Goal: Task Accomplishment & Management: Complete application form

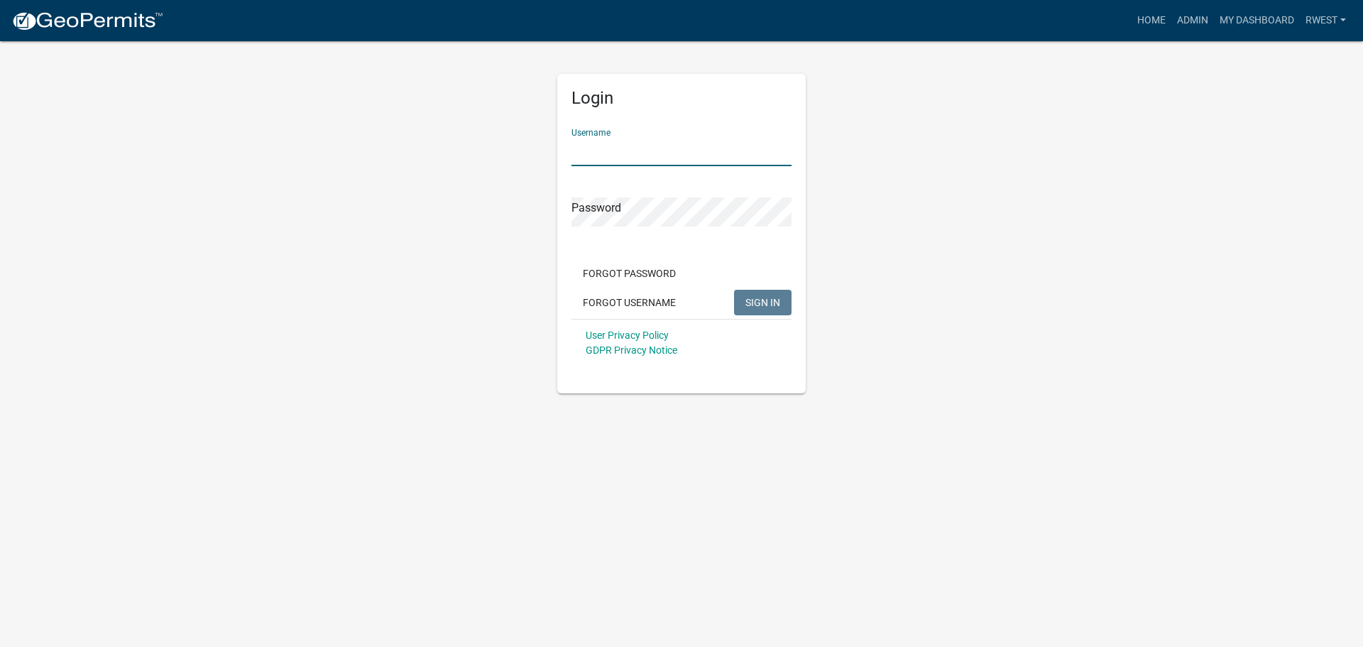
click at [614, 144] on input "Username" at bounding box center [682, 151] width 220 height 29
type input "rwest"
click at [734, 290] on button "SIGN IN" at bounding box center [763, 303] width 58 height 26
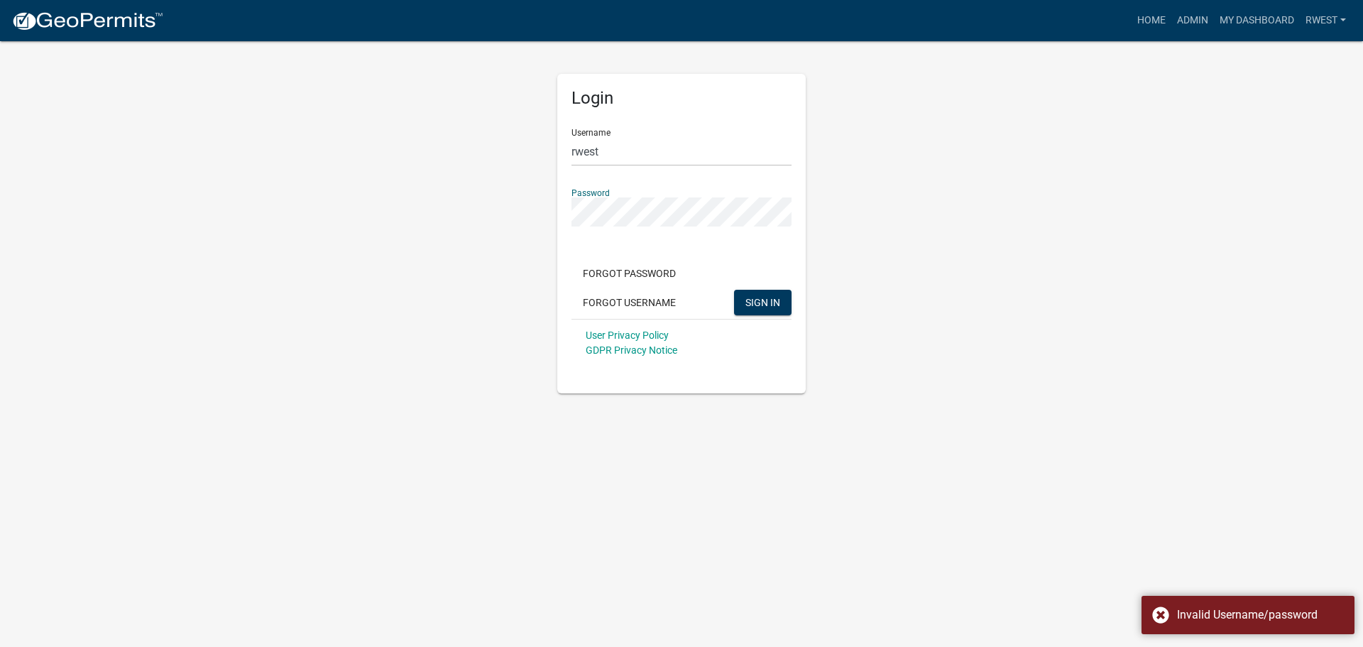
click at [175, 203] on app-login-view "more_horiz Home Admin My Dashboard rwest Admin Account Logout Login Username rw…" at bounding box center [681, 196] width 1363 height 393
click at [734, 290] on button "SIGN IN" at bounding box center [763, 303] width 58 height 26
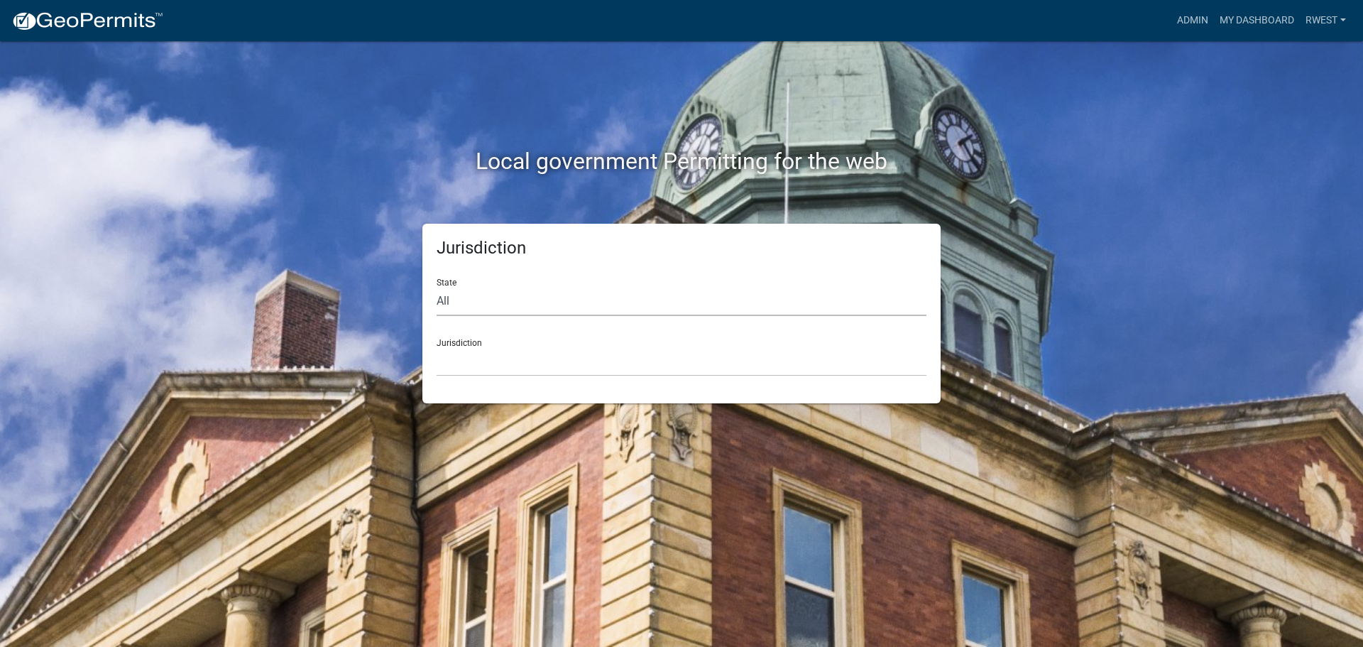
drag, startPoint x: 479, startPoint y: 301, endPoint x: 476, endPoint y: 315, distance: 13.8
click at [479, 301] on select "All [US_STATE] [US_STATE] [US_STATE] [US_STATE] [US_STATE] [US_STATE] [US_STATE…" at bounding box center [682, 301] width 490 height 29
select select "[US_STATE]"
click at [437, 287] on select "All [US_STATE] [US_STATE] [US_STATE] [US_STATE] [US_STATE] [US_STATE] [US_STATE…" at bounding box center [682, 301] width 490 height 29
click at [467, 363] on select "[GEOGRAPHIC_DATA], [US_STATE][PERSON_NAME][GEOGRAPHIC_DATA], [US_STATE][PERSON_…" at bounding box center [682, 361] width 490 height 29
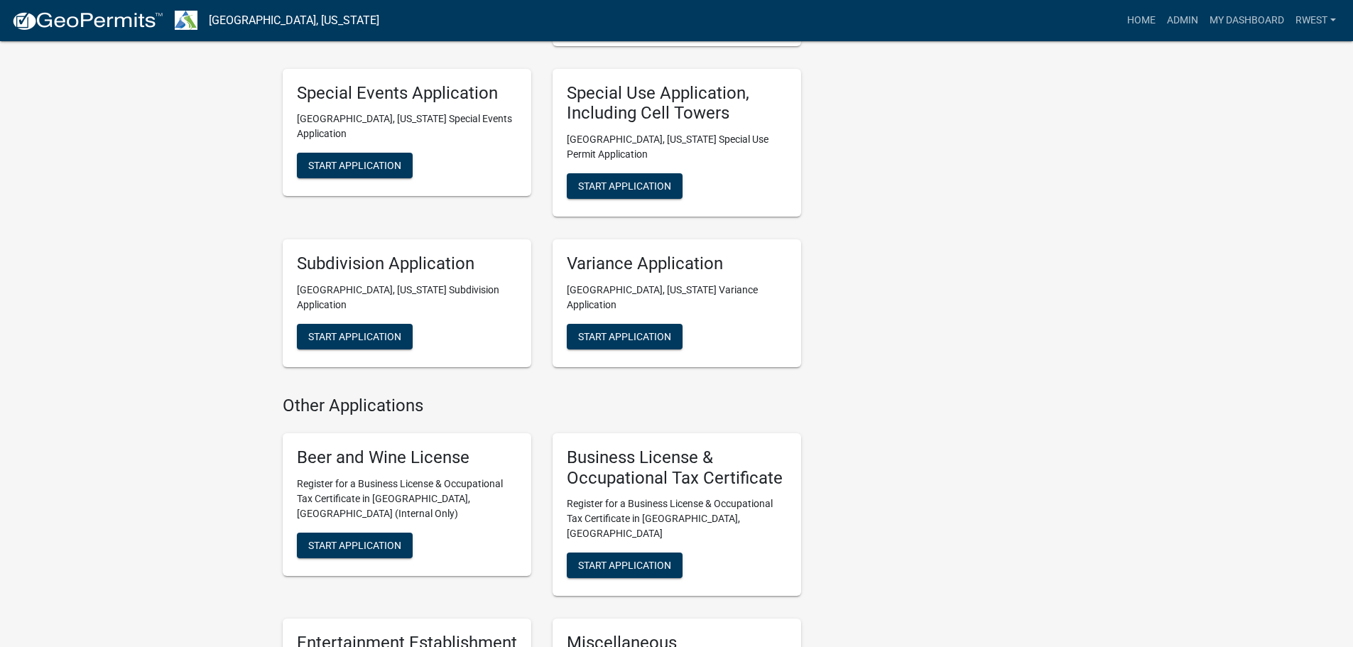
scroll to position [994, 0]
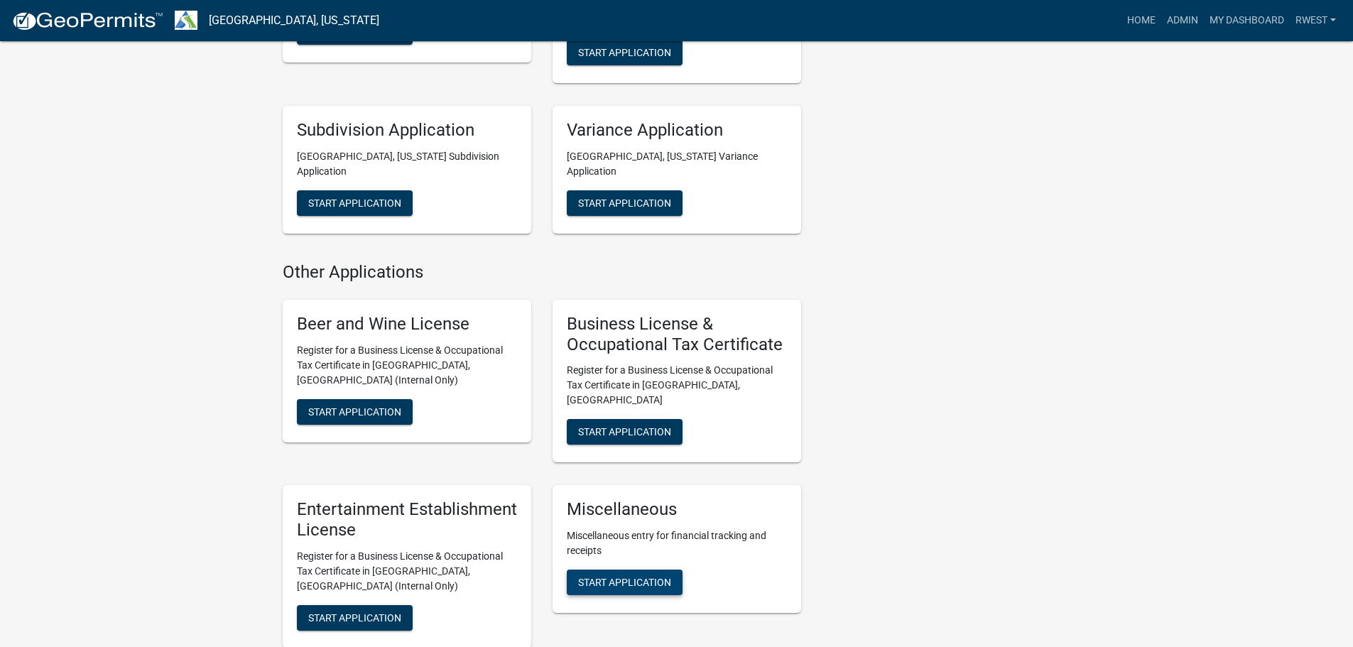
click at [653, 577] on span "Start Application" at bounding box center [624, 582] width 93 height 11
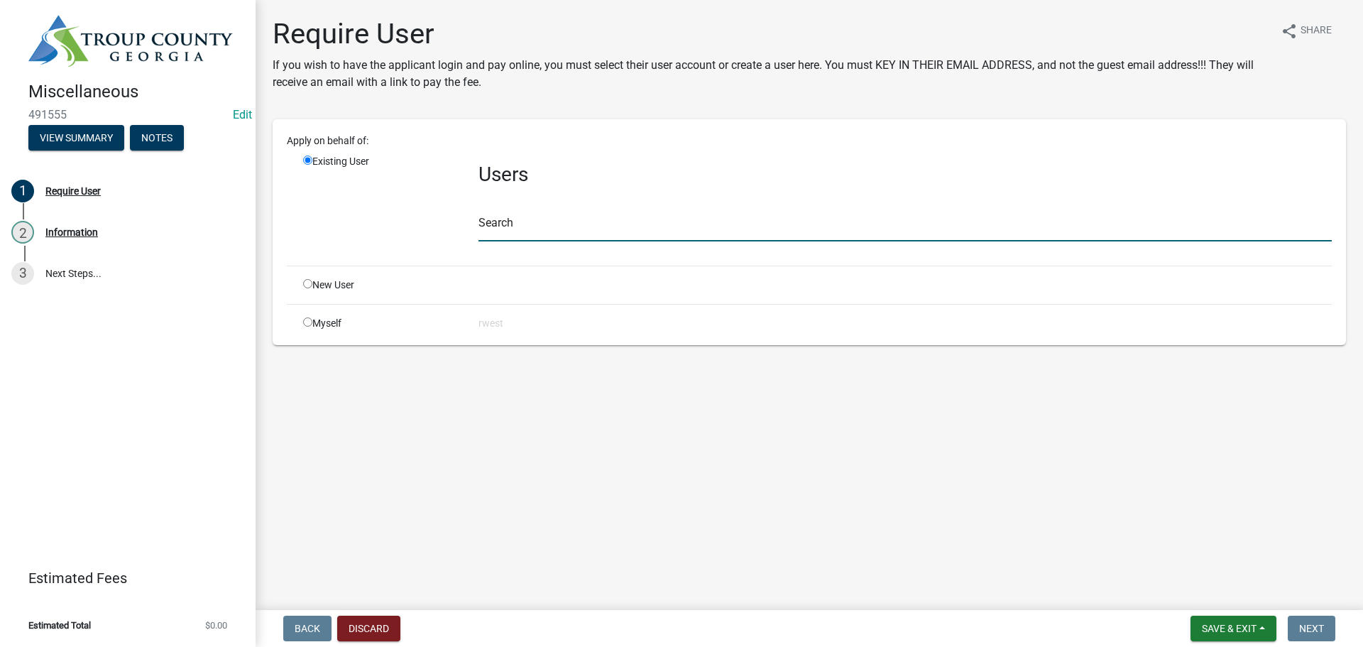
click at [493, 234] on input "text" at bounding box center [906, 226] width 854 height 29
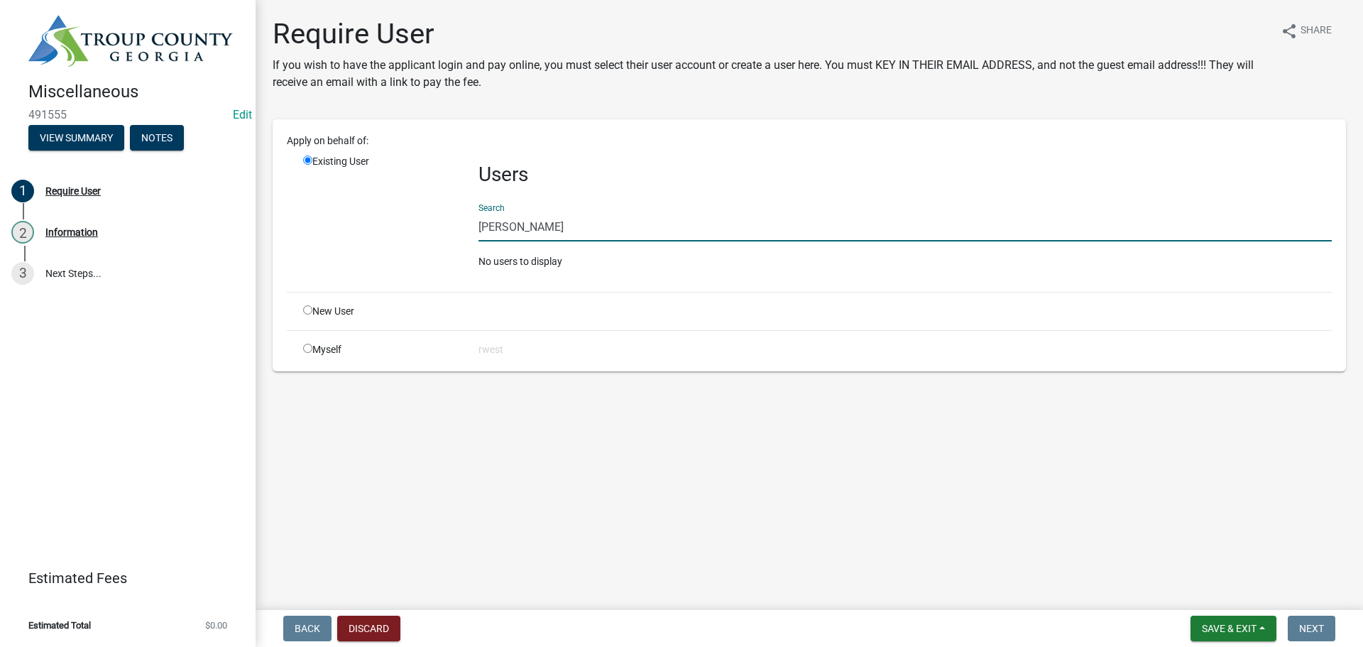
drag, startPoint x: 556, startPoint y: 231, endPoint x: 458, endPoint y: 226, distance: 98.2
click at [458, 226] on div "Existing User Users Search [PERSON_NAME] No users to display" at bounding box center [818, 217] width 1050 height 126
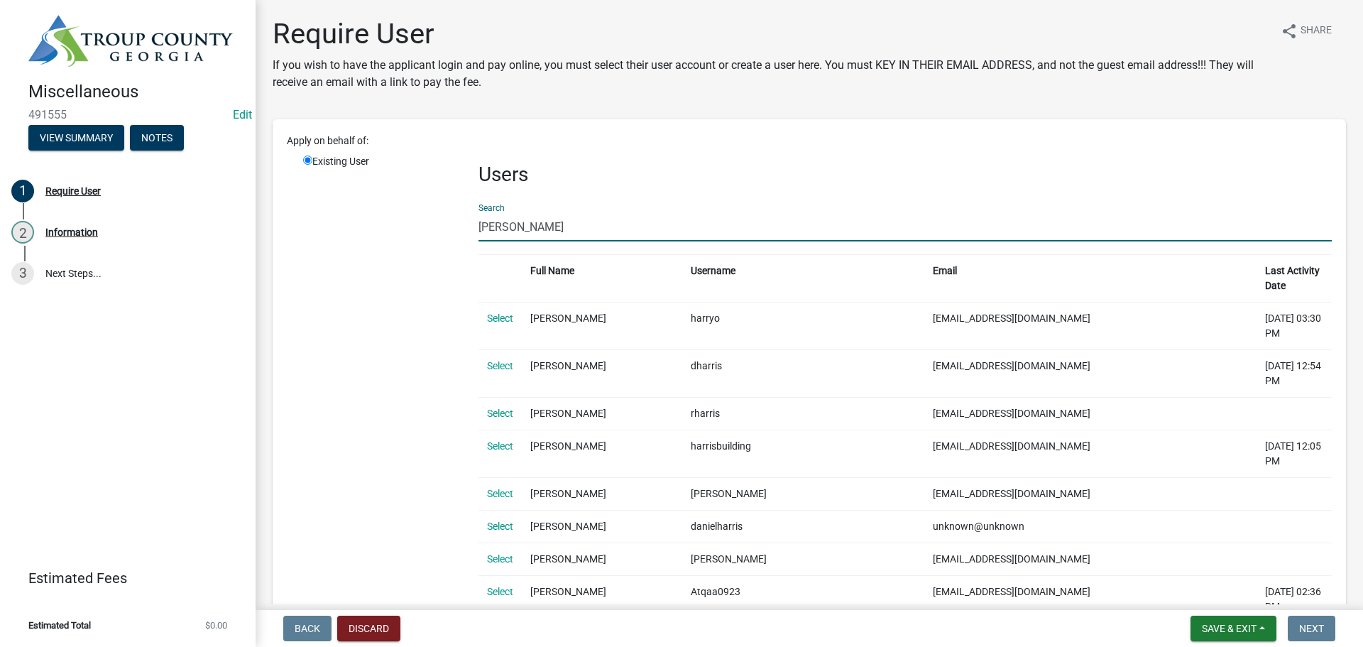
type input "[PERSON_NAME]"
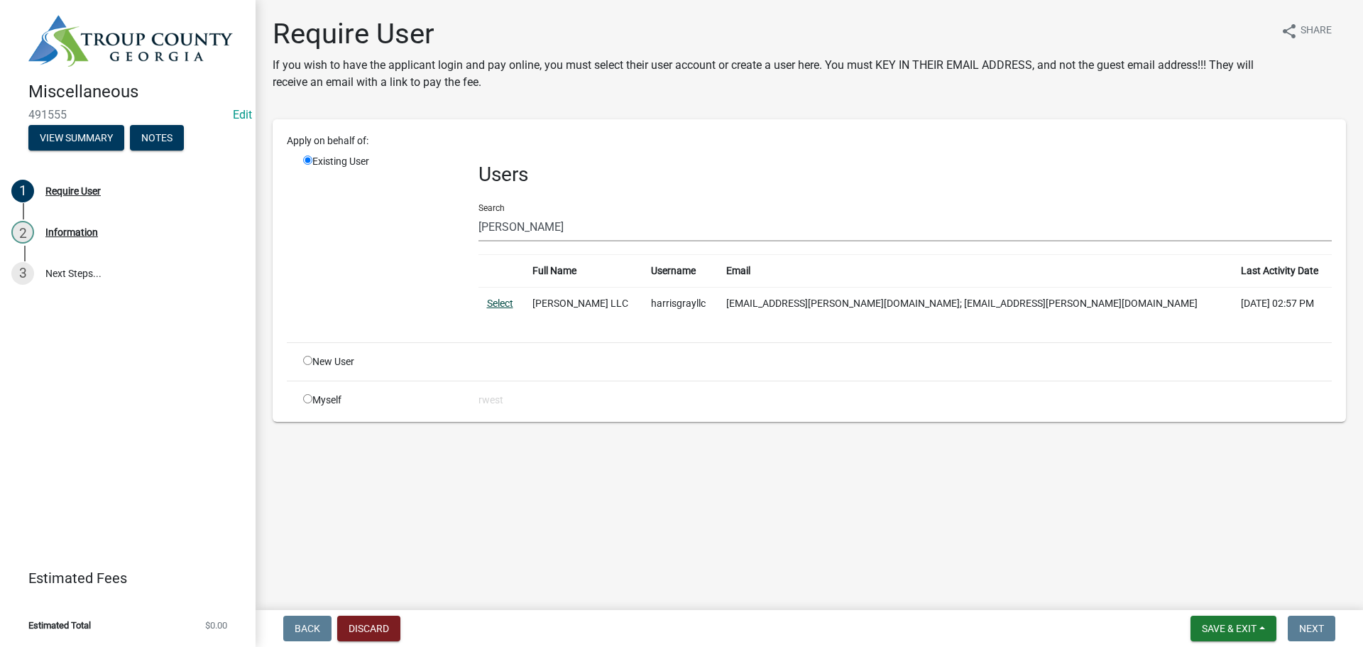
click at [498, 305] on link "Select" at bounding box center [500, 303] width 26 height 11
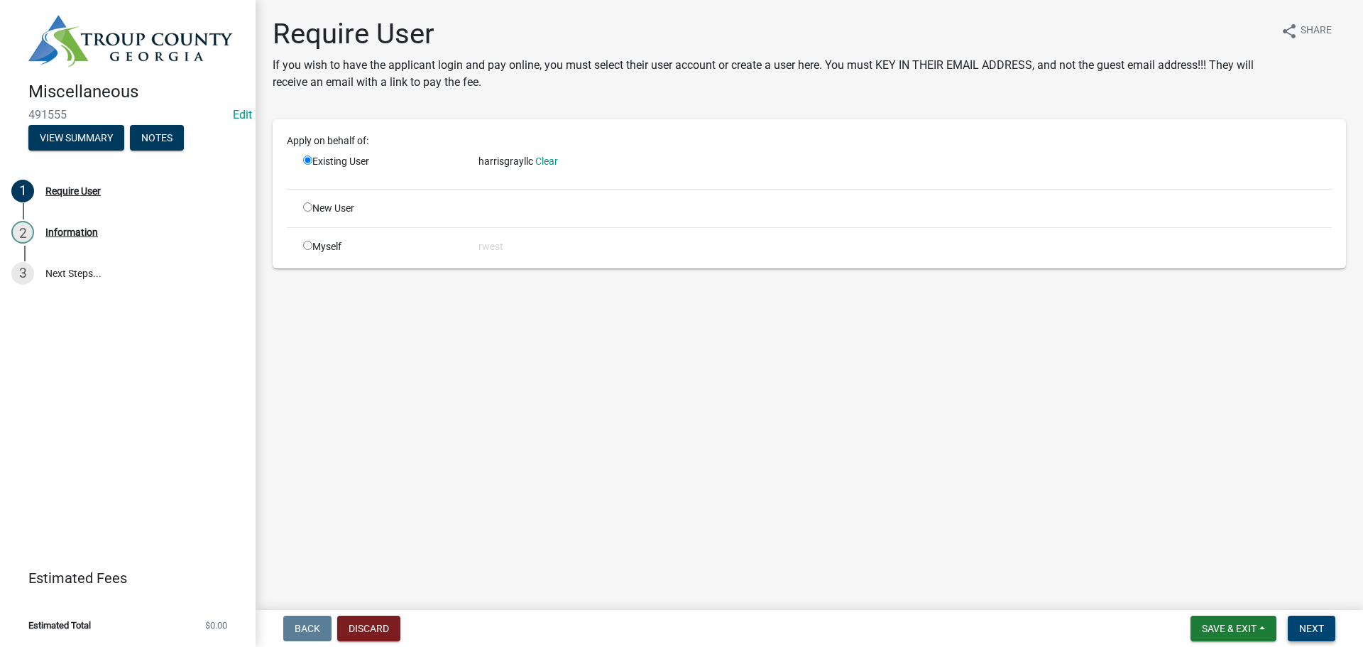
click at [1310, 632] on span "Next" at bounding box center [1311, 628] width 25 height 11
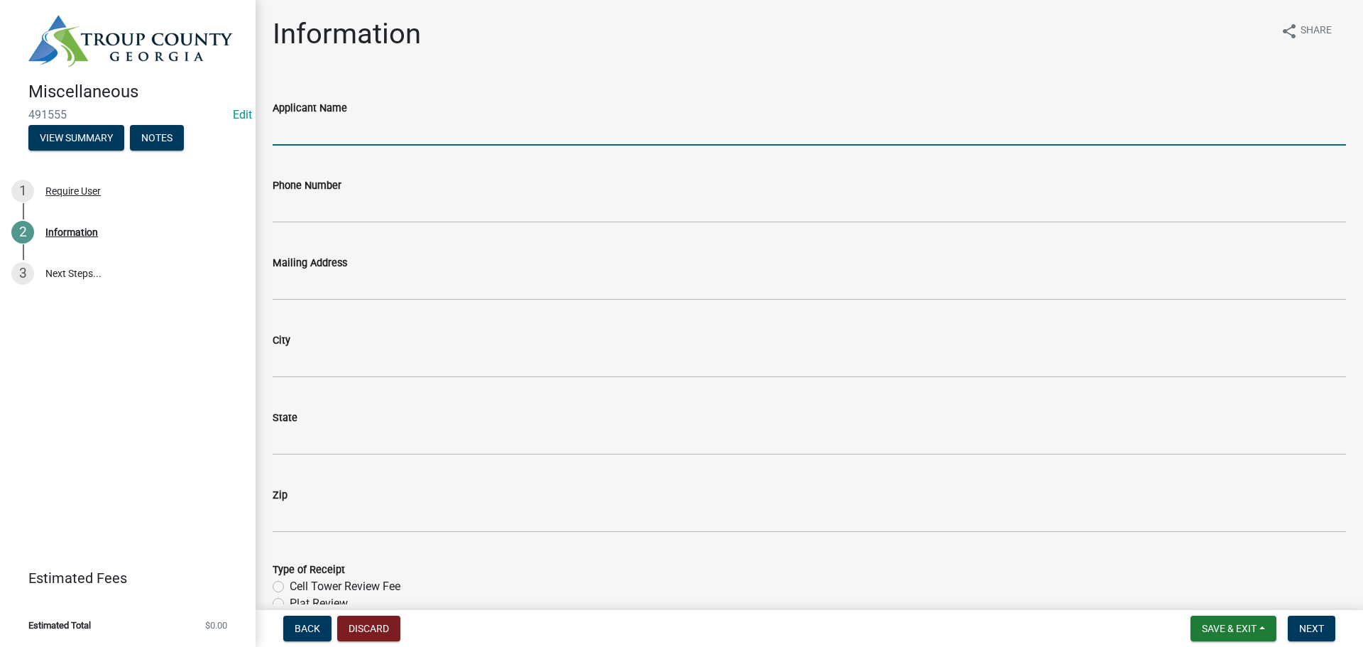
click at [299, 133] on input "Applicant Name" at bounding box center [810, 130] width 1074 height 29
type input "[PERSON_NAME] LLC"
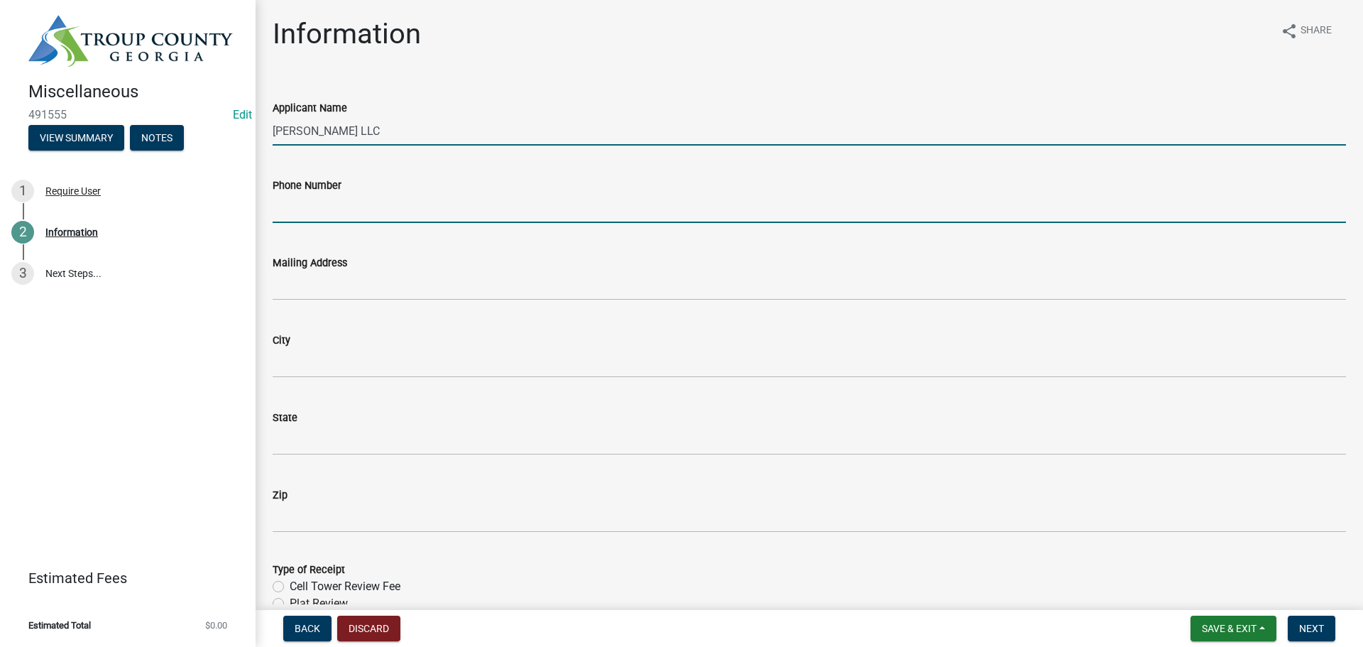
click at [325, 214] on input "Phone Number" at bounding box center [810, 208] width 1074 height 29
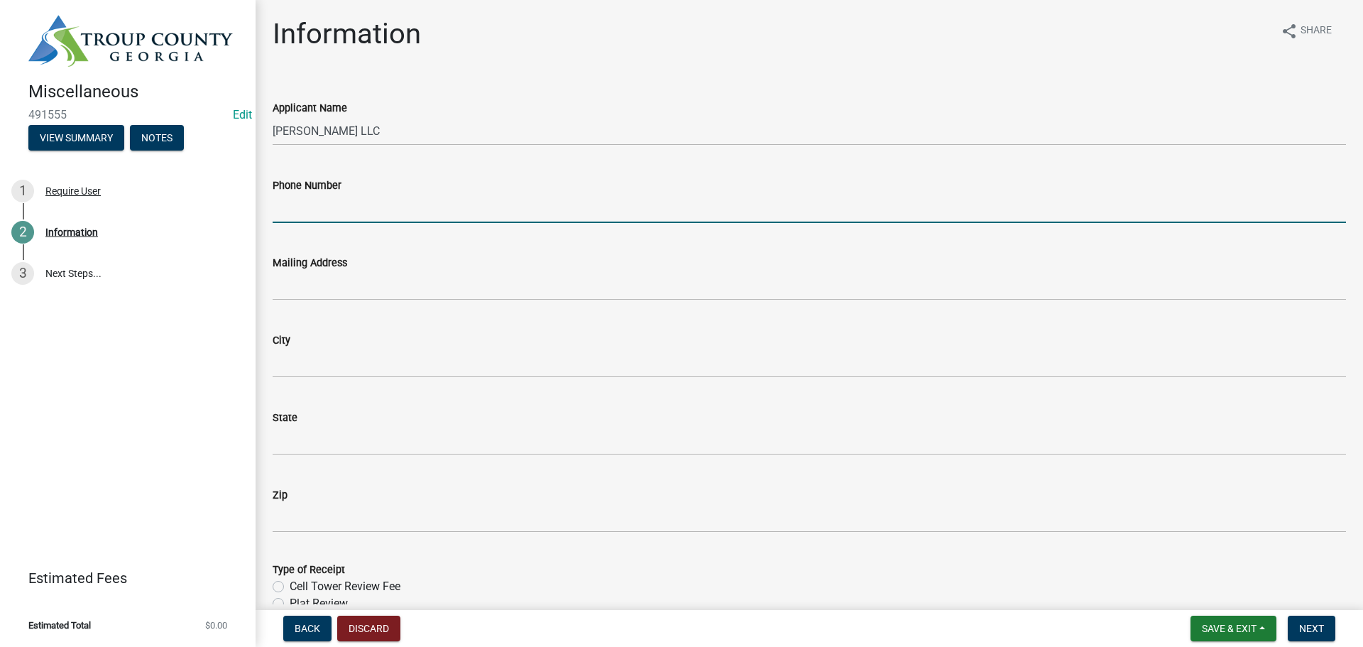
type input "[PHONE_NUMBER]"
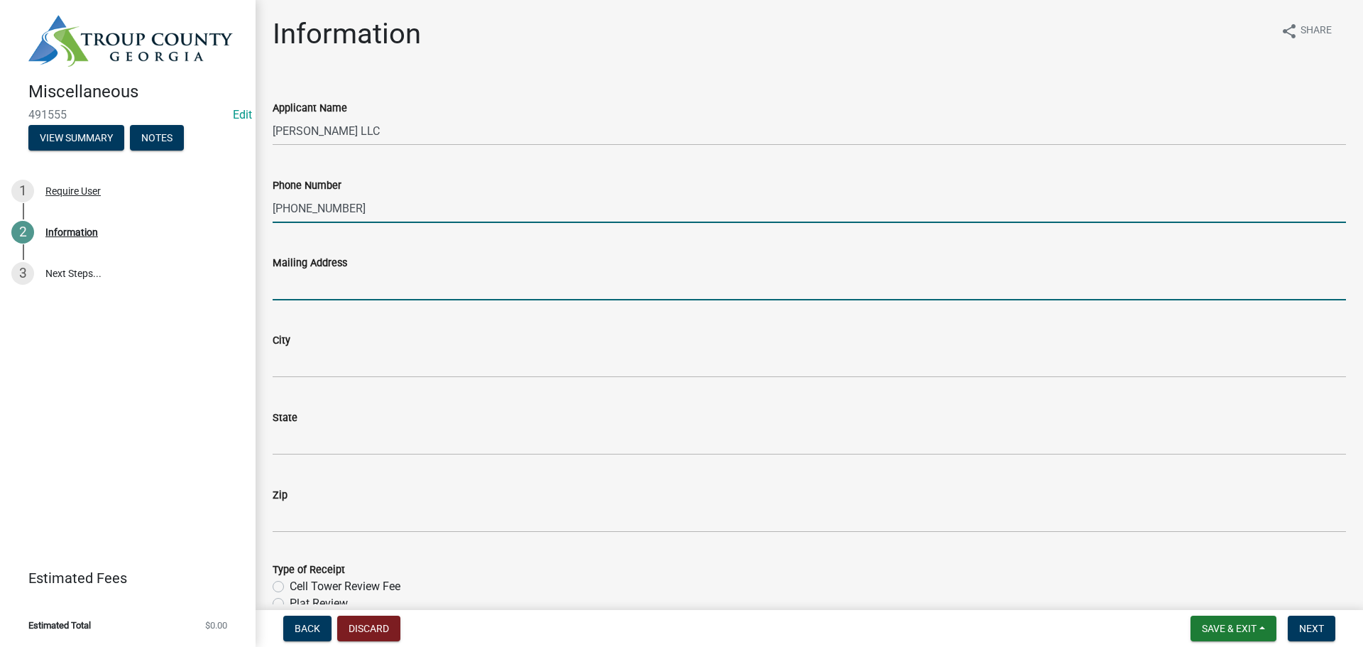
click at [317, 290] on input "Mailing Address" at bounding box center [810, 285] width 1074 height 29
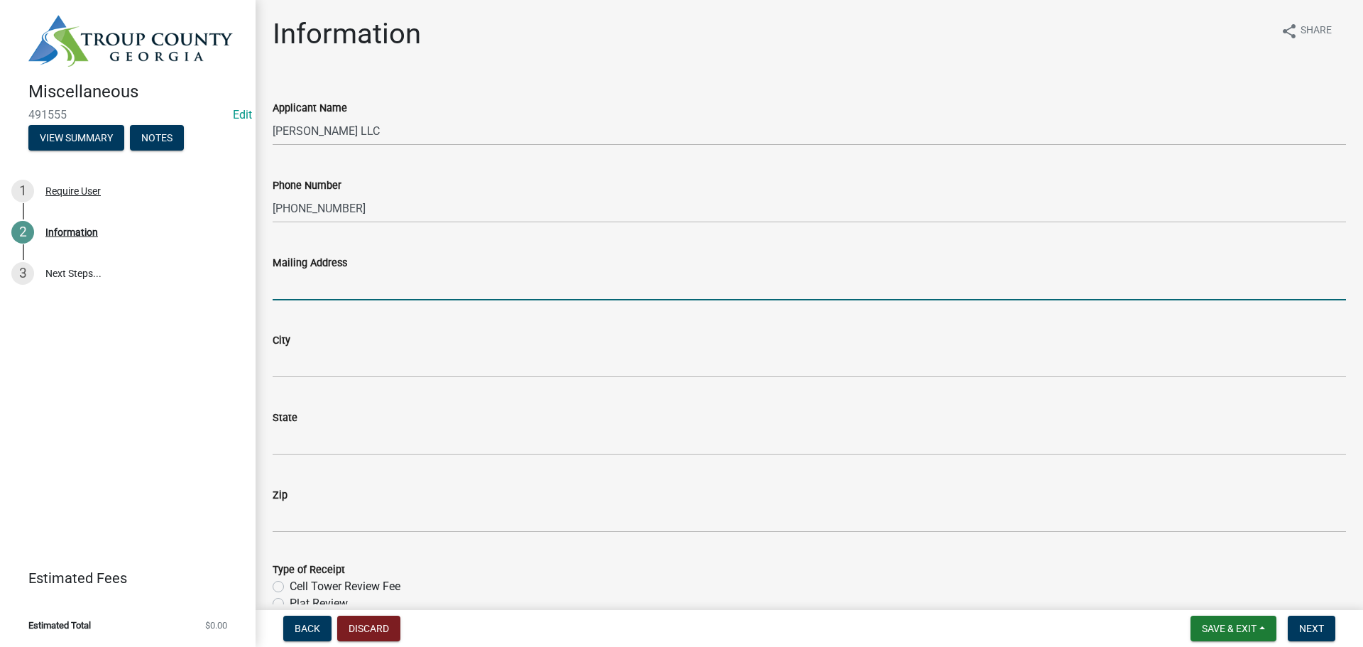
type input "[STREET_ADDRESS]"
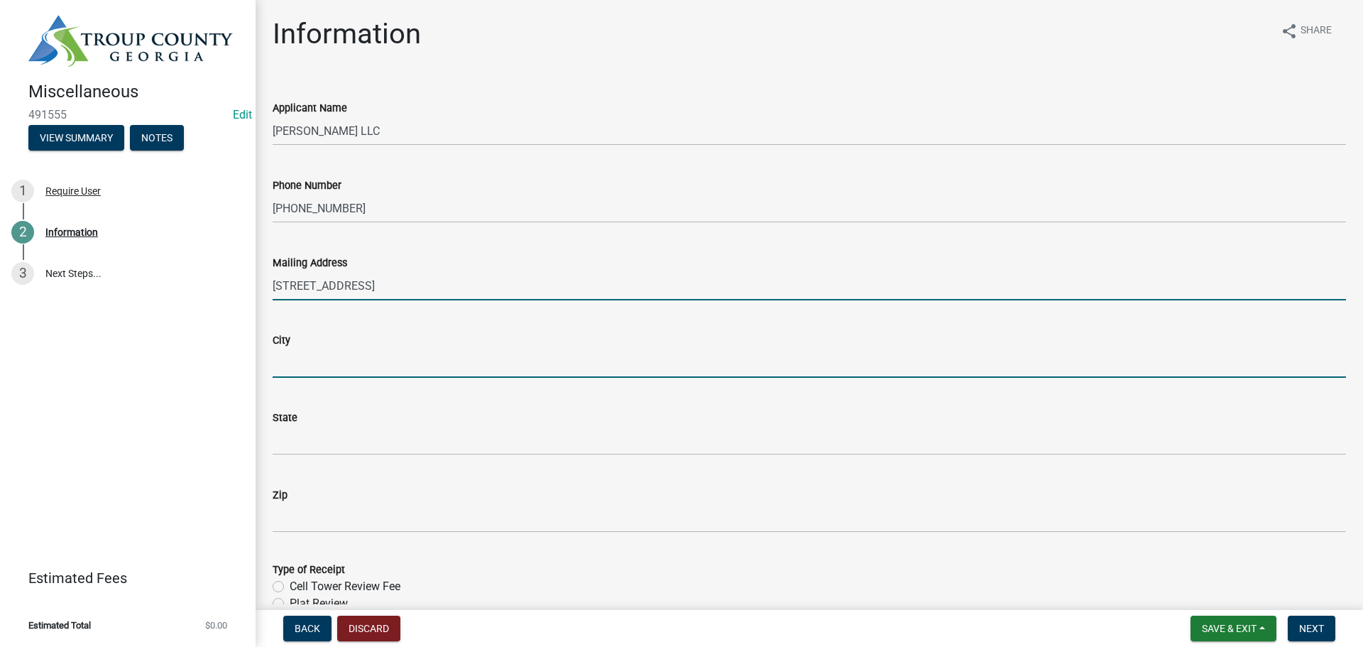
drag, startPoint x: 311, startPoint y: 356, endPoint x: 312, endPoint y: 363, distance: 7.2
click at [311, 356] on input "City" at bounding box center [810, 363] width 1074 height 29
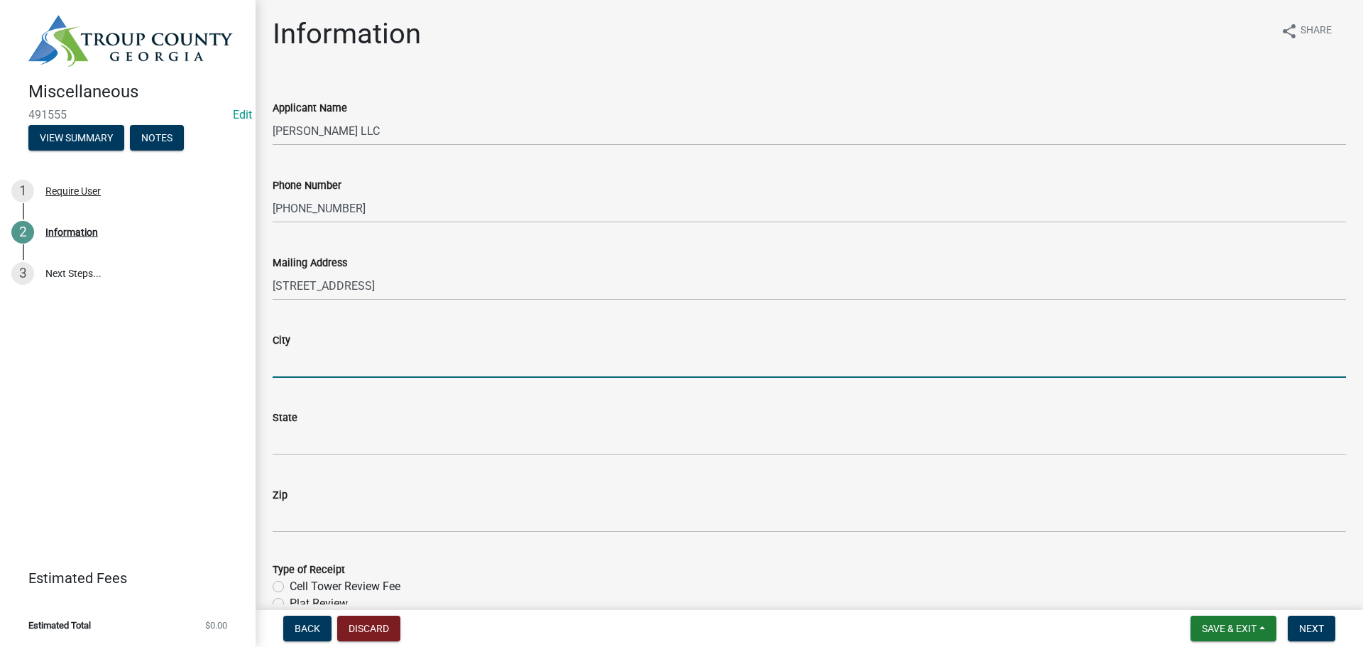
type input "[GEOGRAPHIC_DATA]"
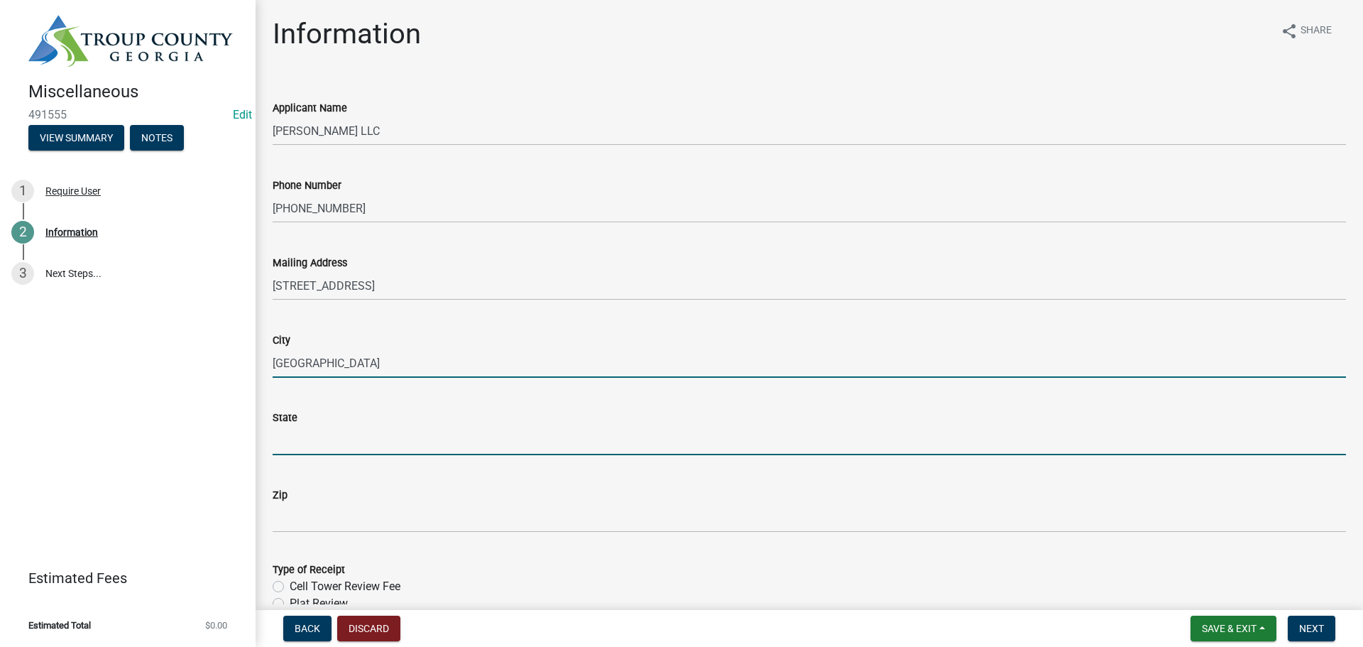
click at [344, 431] on input "State" at bounding box center [810, 440] width 1074 height 29
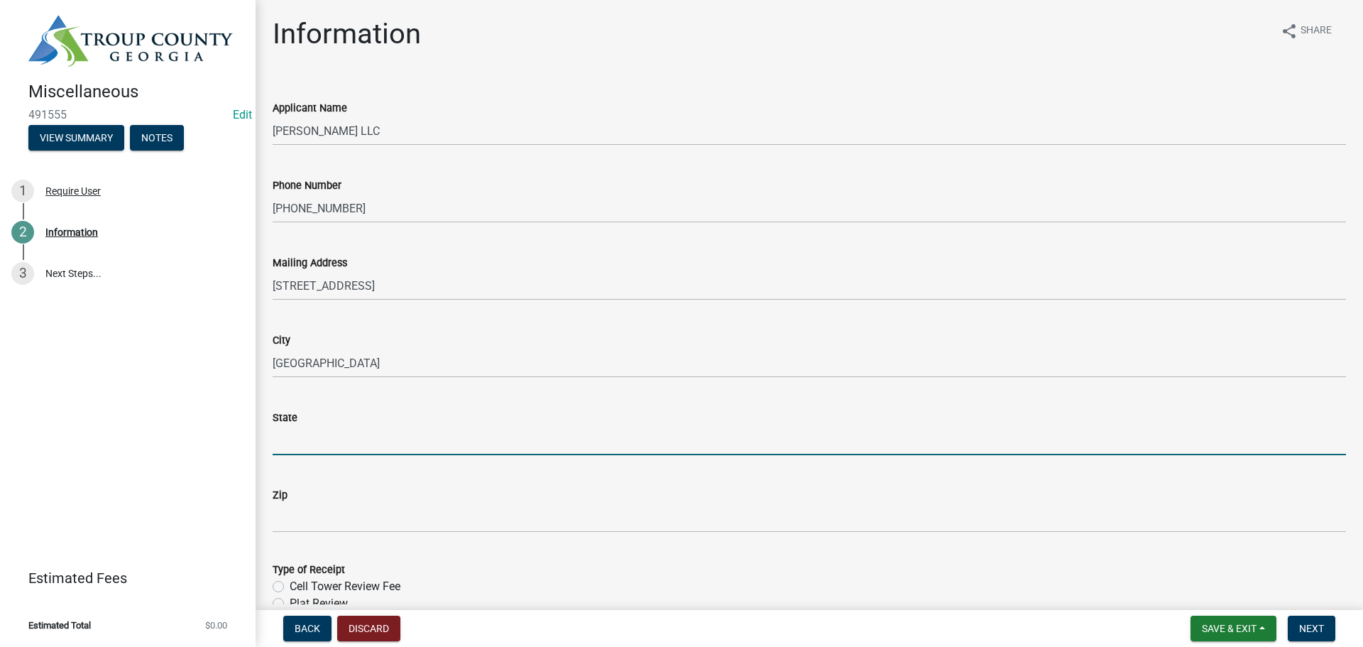
type input "GA"
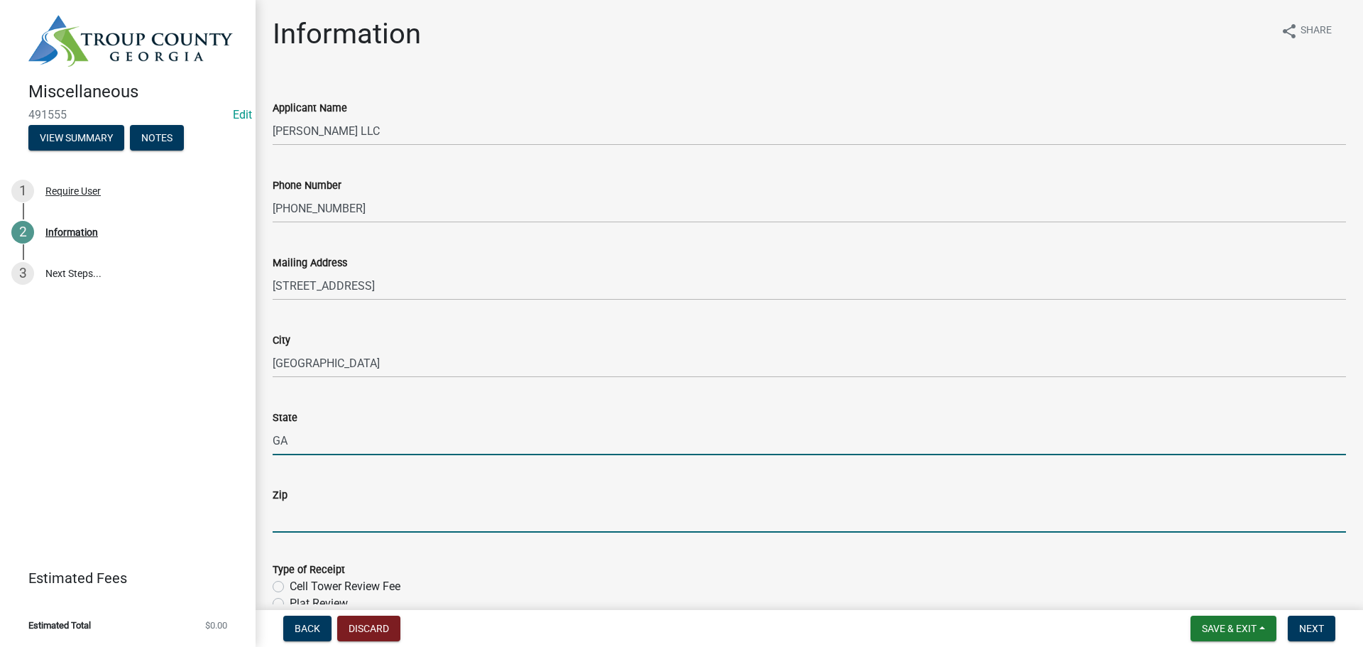
click at [335, 528] on input "Zip" at bounding box center [810, 517] width 1074 height 29
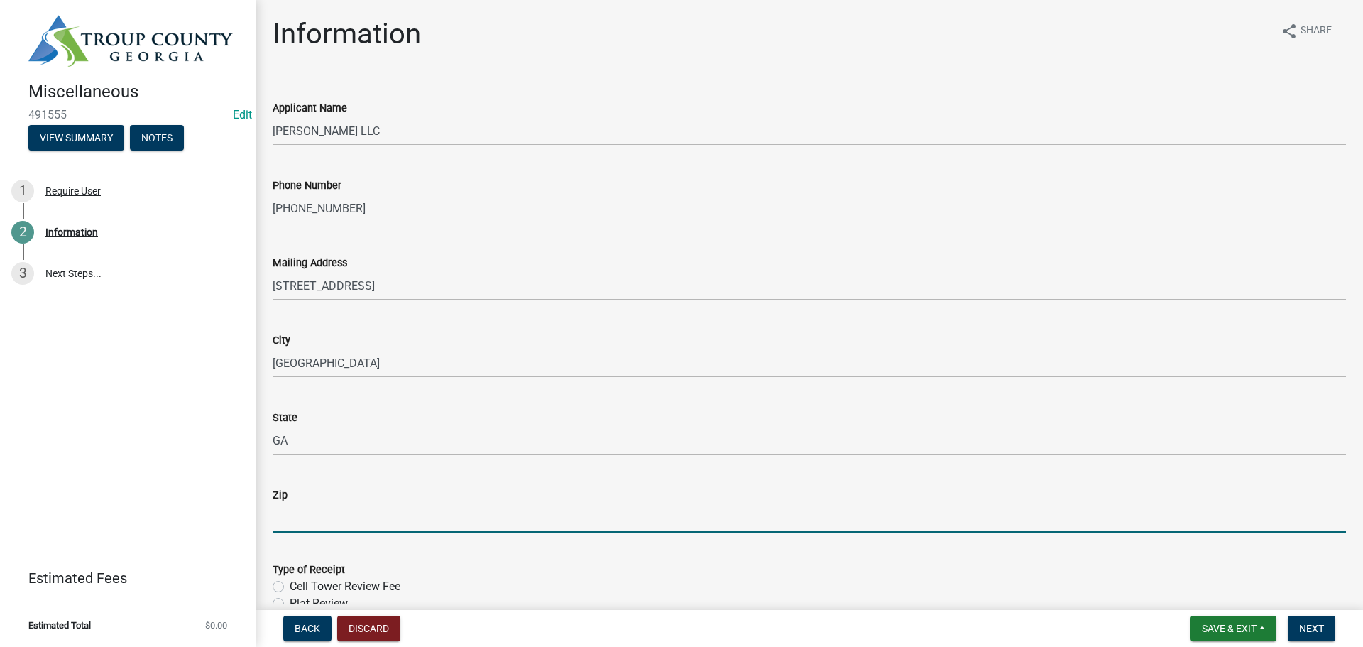
type input "31833"
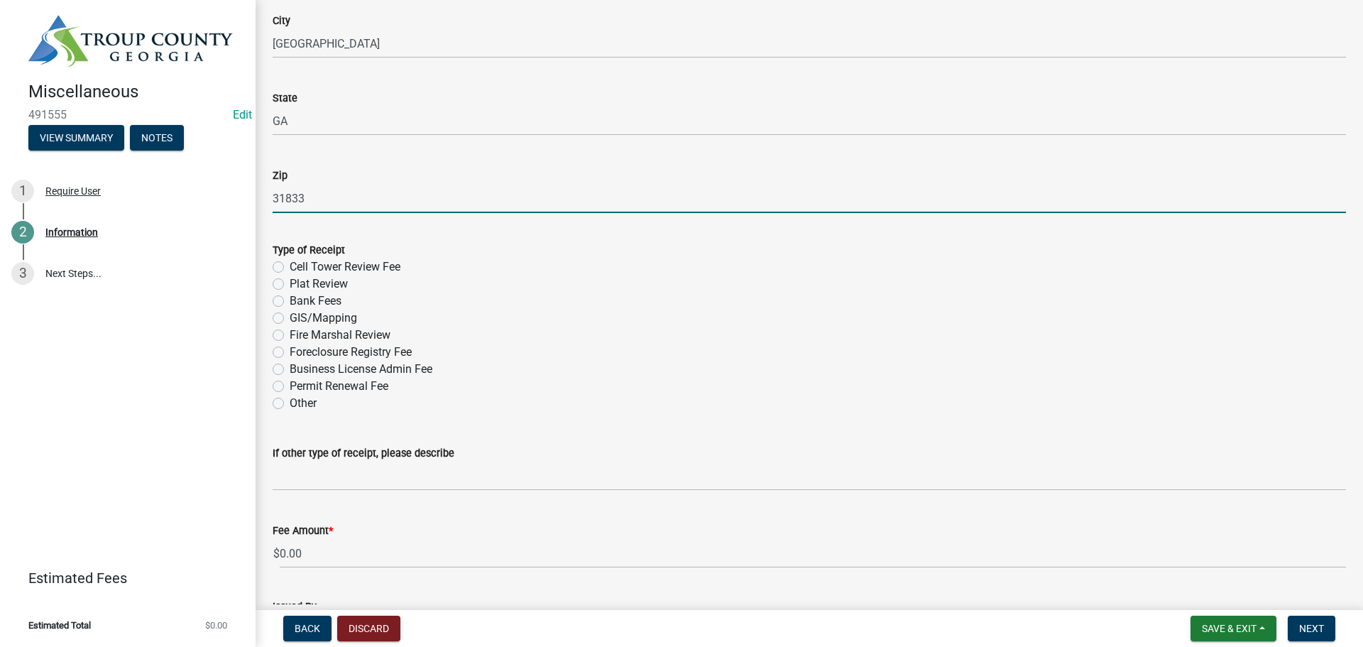
scroll to position [355, 0]
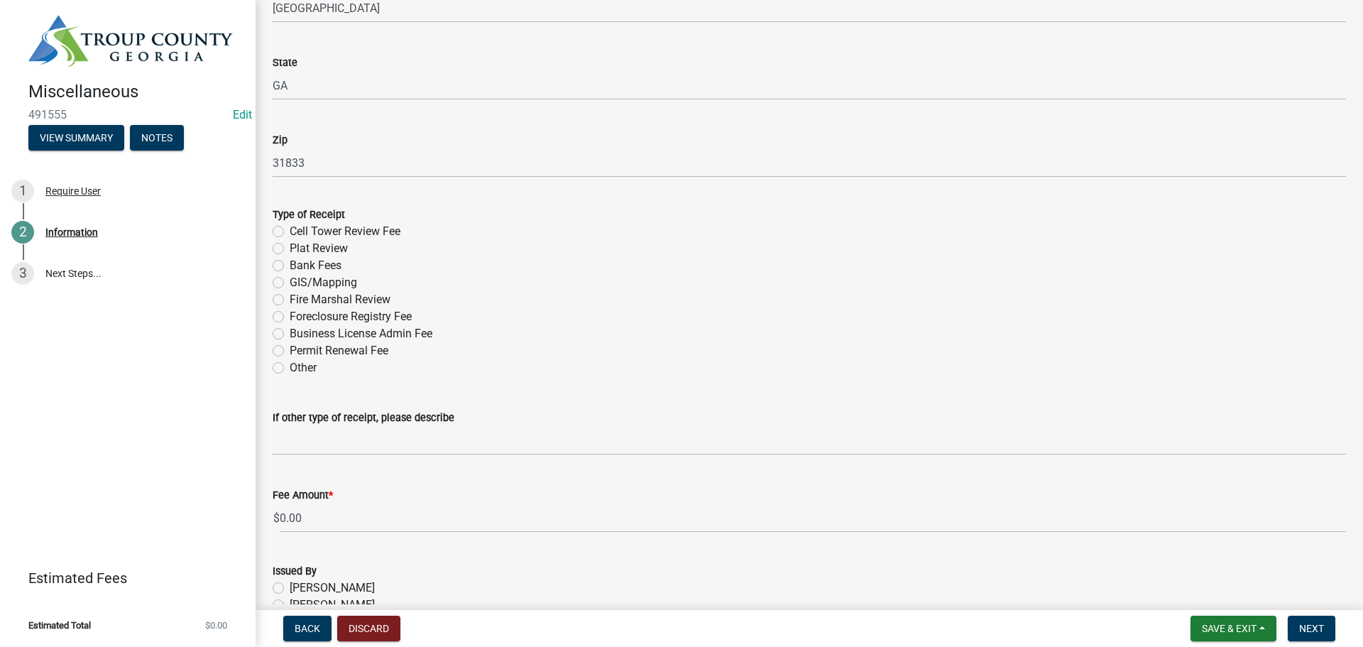
click at [290, 246] on label "Plat Review" at bounding box center [319, 248] width 58 height 17
click at [290, 246] on input "Plat Review" at bounding box center [294, 244] width 9 height 9
radio input "true"
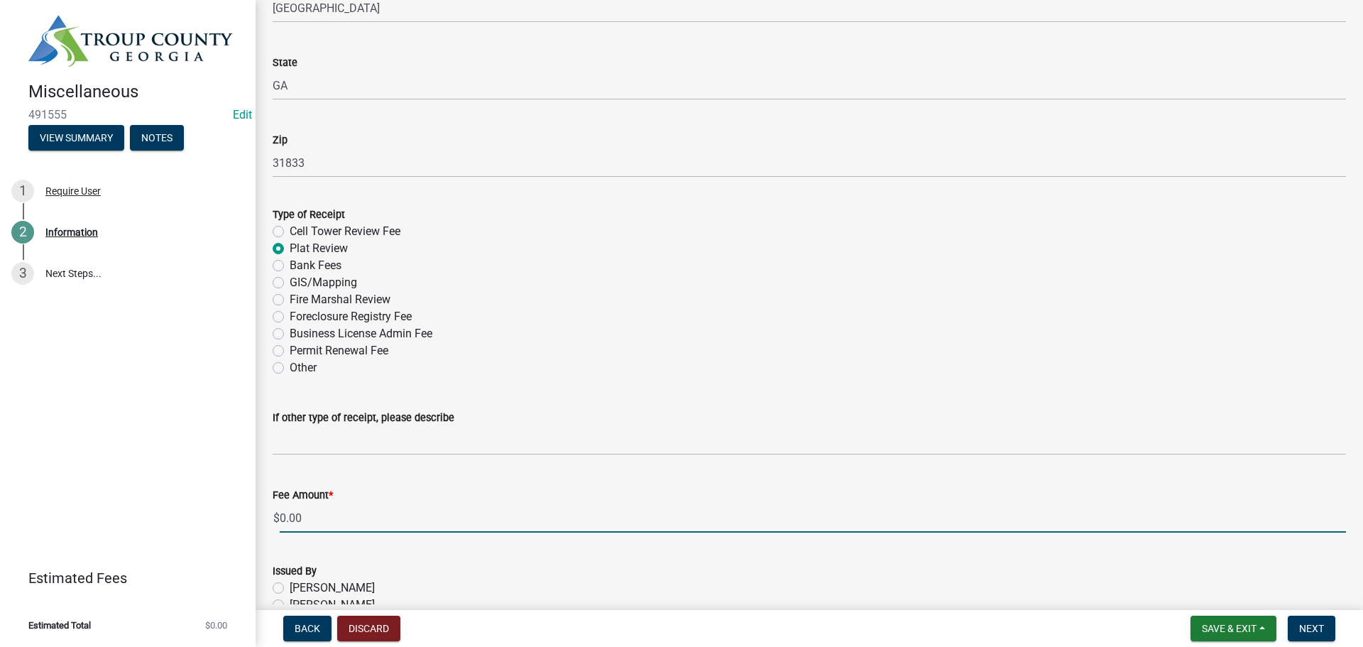
drag, startPoint x: 306, startPoint y: 516, endPoint x: 268, endPoint y: 507, distance: 39.4
click at [268, 507] on div "Fee Amount * $ 0.00" at bounding box center [809, 500] width 1095 height 66
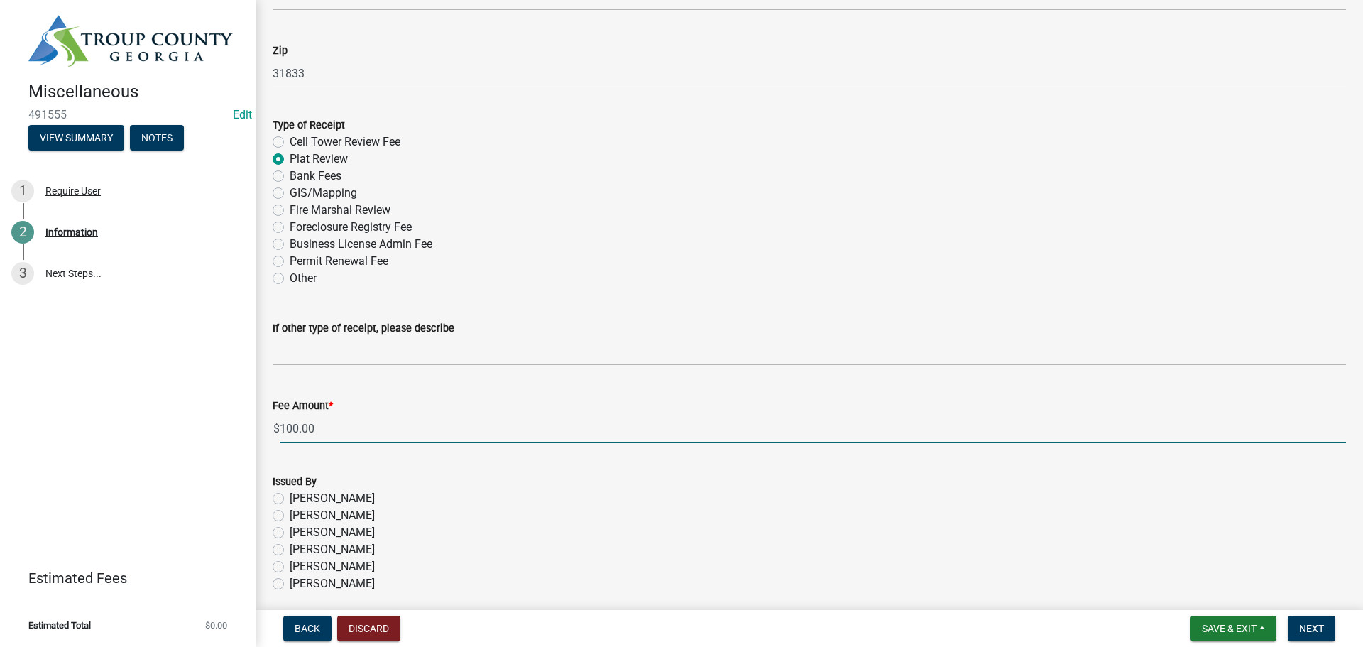
scroll to position [568, 0]
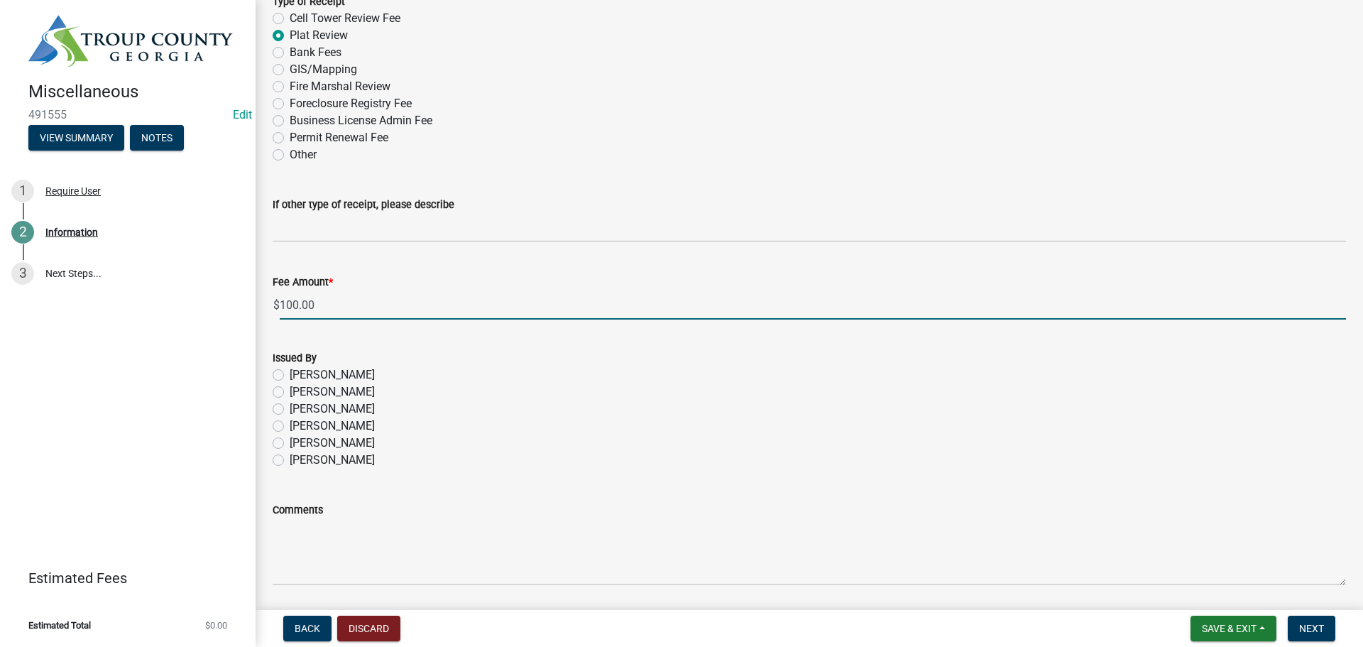
type input "100.00"
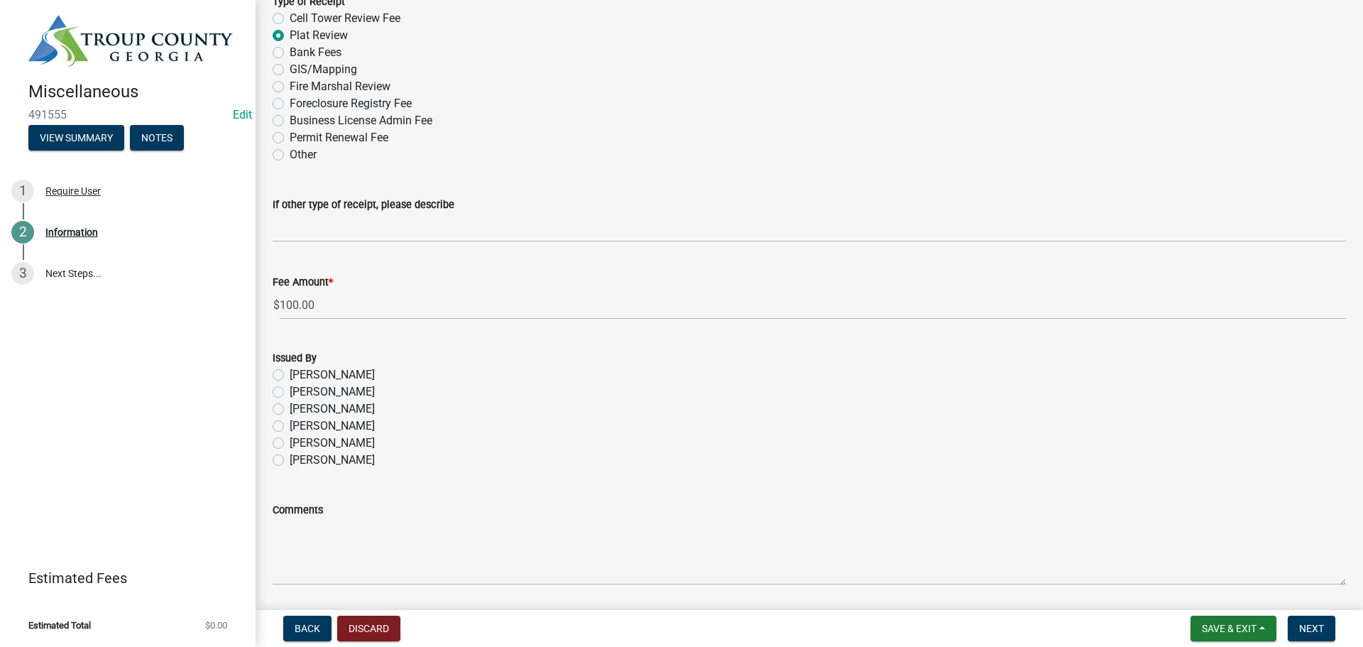
click at [290, 376] on label "[PERSON_NAME]" at bounding box center [332, 374] width 85 height 17
click at [290, 376] on input "[PERSON_NAME]" at bounding box center [294, 370] width 9 height 9
radio input "true"
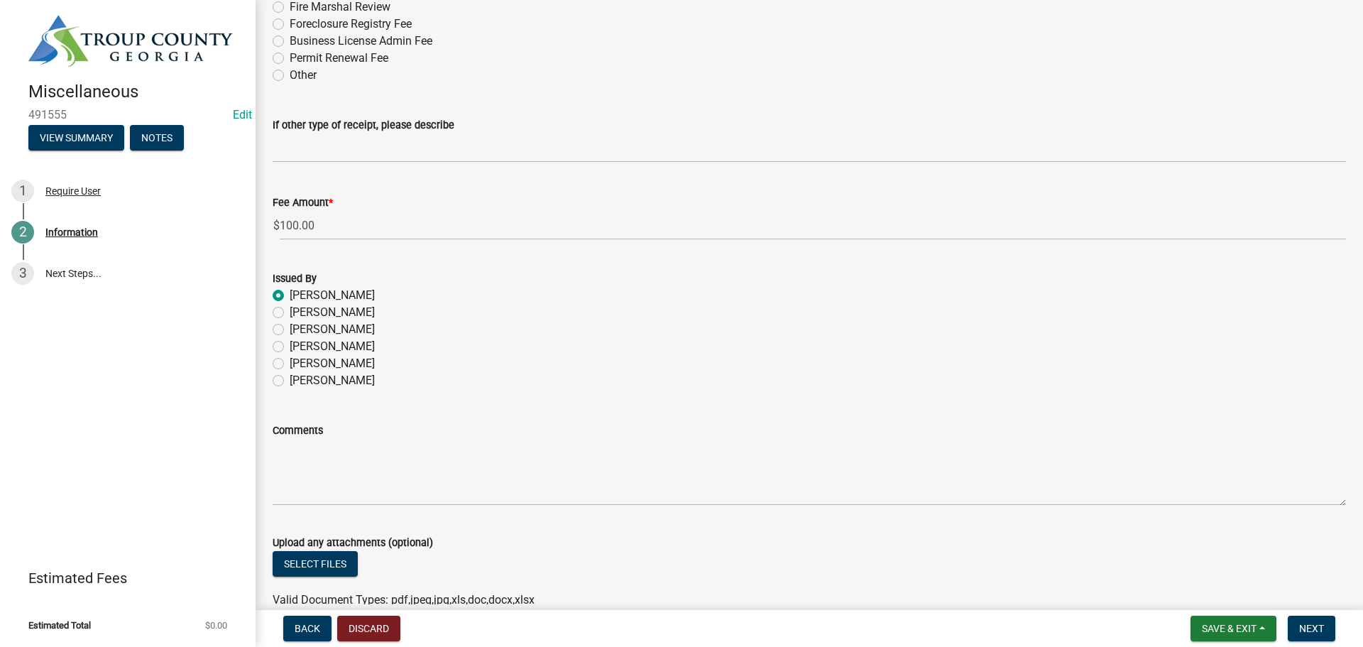
scroll to position [784, 0]
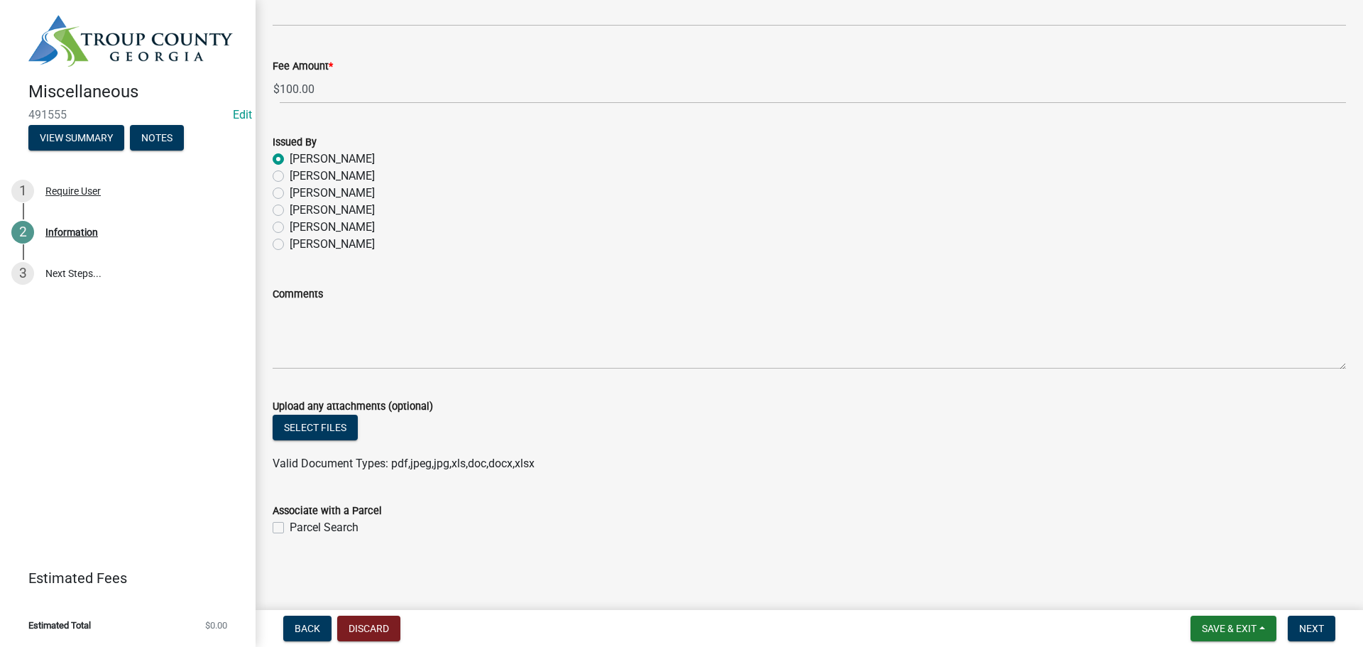
click at [290, 528] on label "Parcel Search" at bounding box center [324, 527] width 69 height 17
click at [290, 528] on input "Parcel Search" at bounding box center [294, 523] width 9 height 9
checkbox input "true"
click at [1312, 633] on span "Next" at bounding box center [1311, 628] width 25 height 11
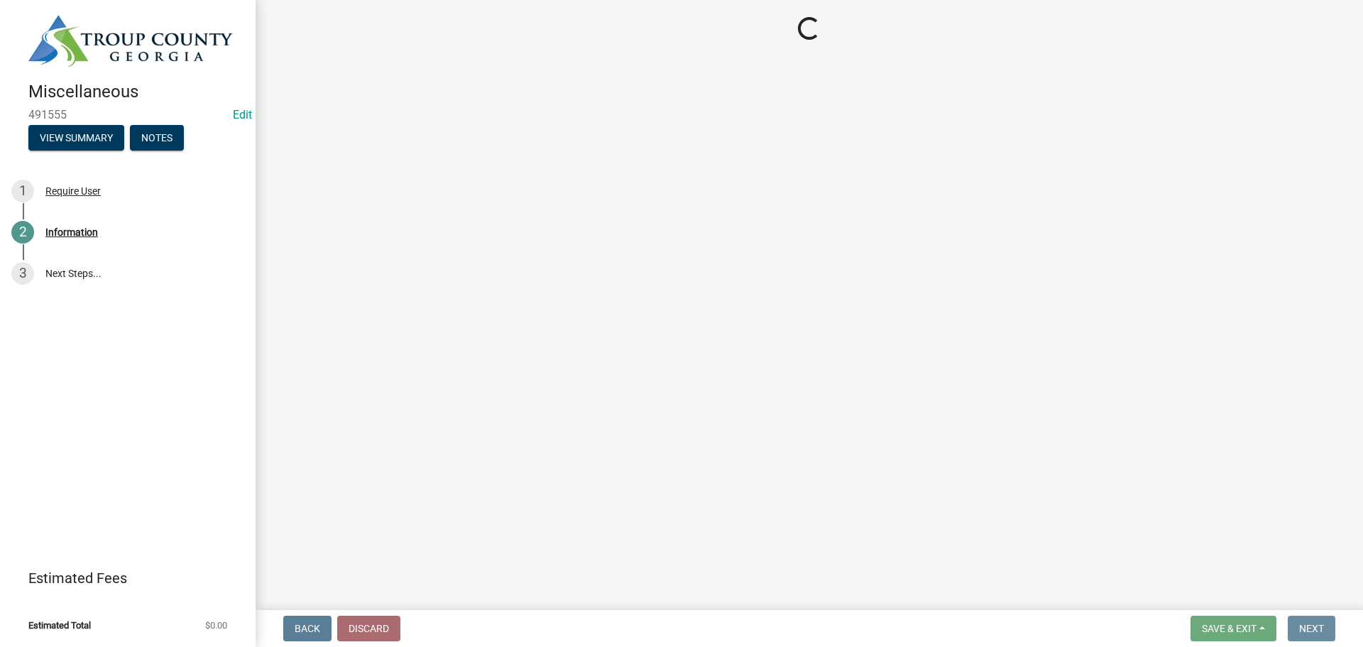
scroll to position [0, 0]
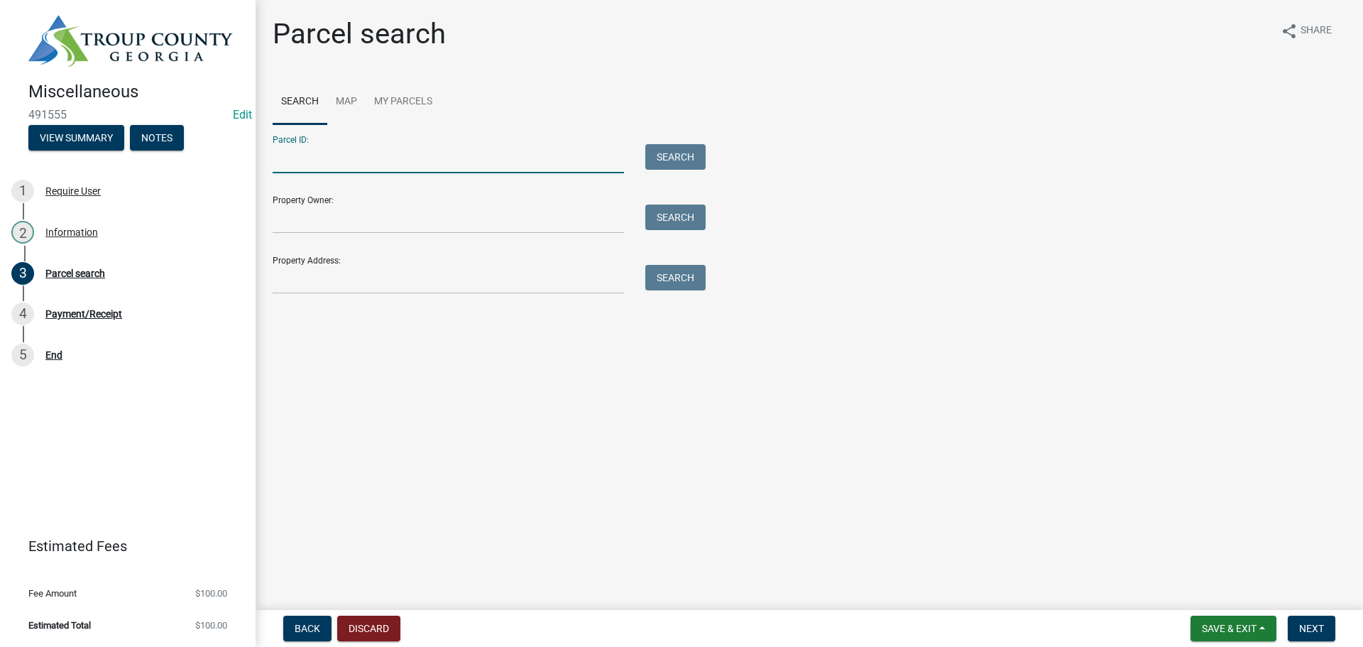
paste input "0583 000034A"
type input "0583 000034A"
click at [678, 153] on button "Search" at bounding box center [675, 157] width 60 height 26
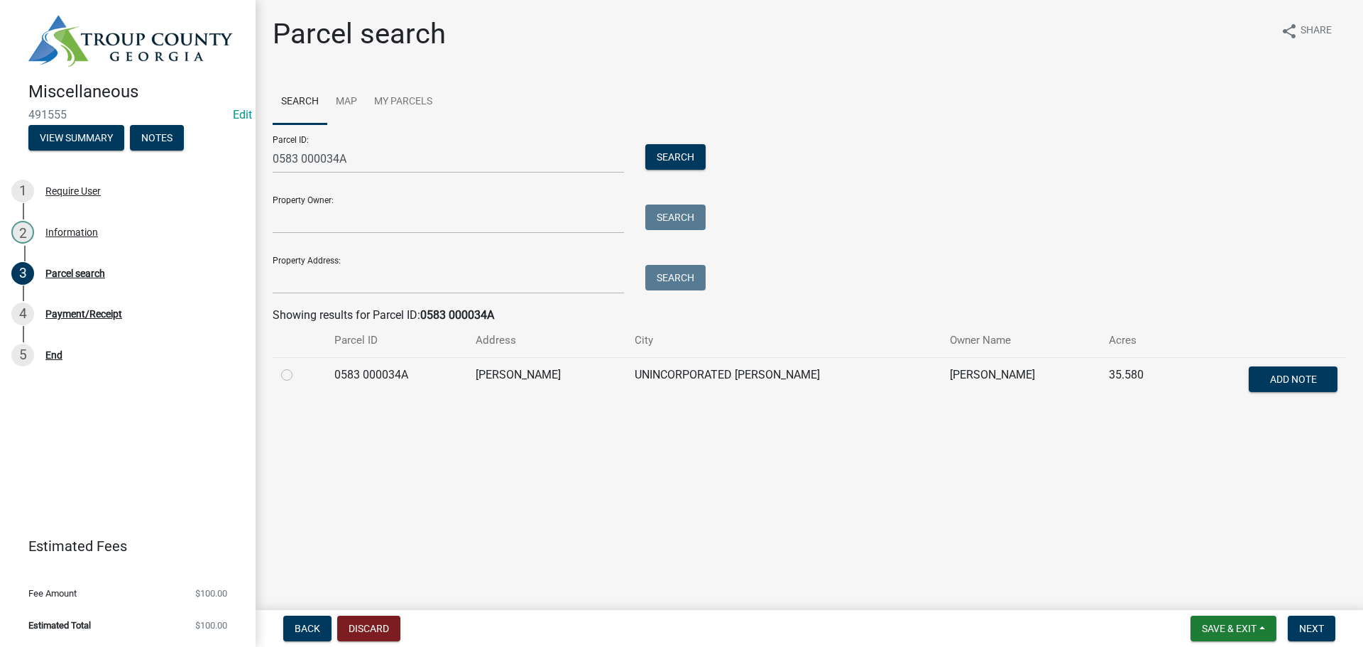
click at [298, 366] on label at bounding box center [298, 366] width 0 height 0
click at [298, 376] on 000034A "radio" at bounding box center [302, 370] width 9 height 9
radio 000034A "true"
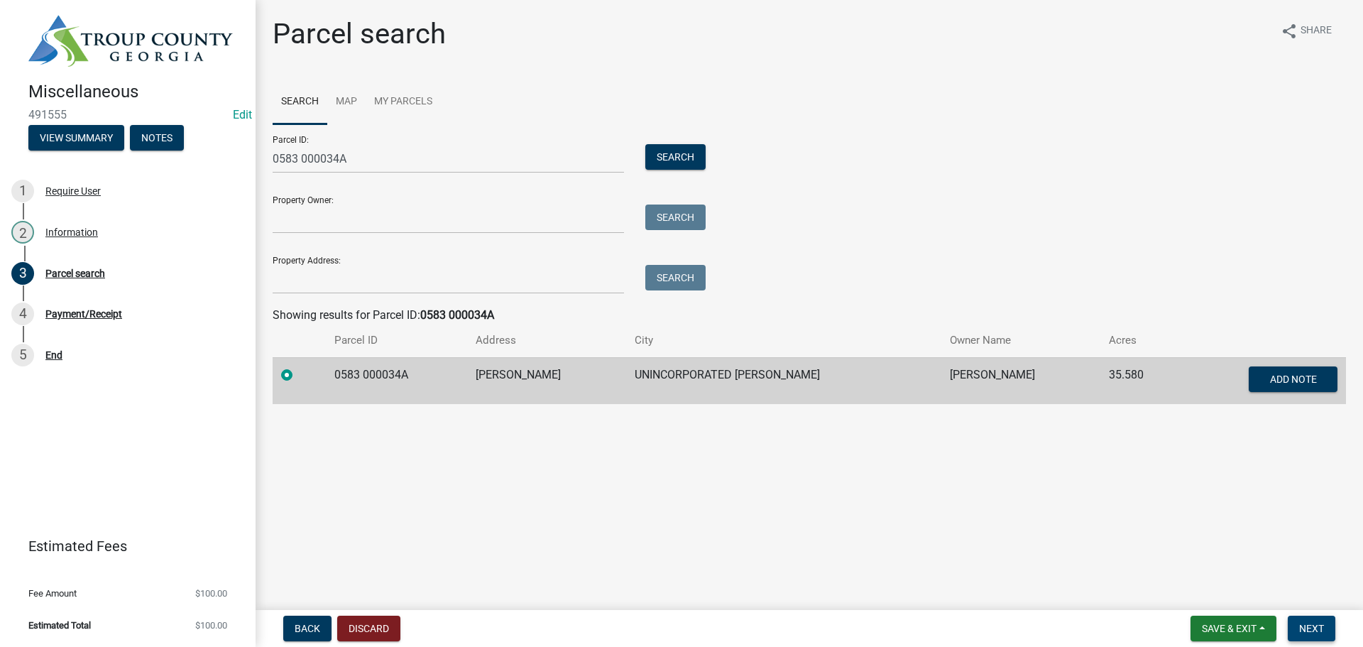
click at [1313, 628] on span "Next" at bounding box center [1311, 628] width 25 height 11
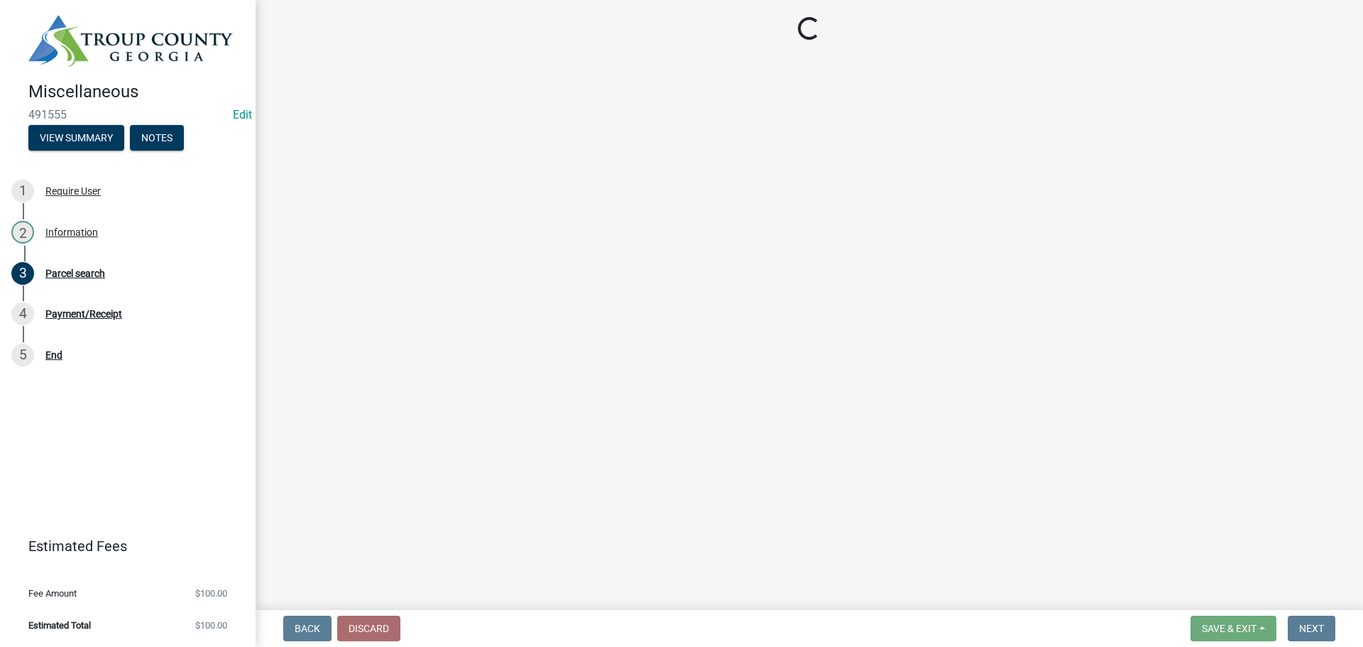
select select "3: 3"
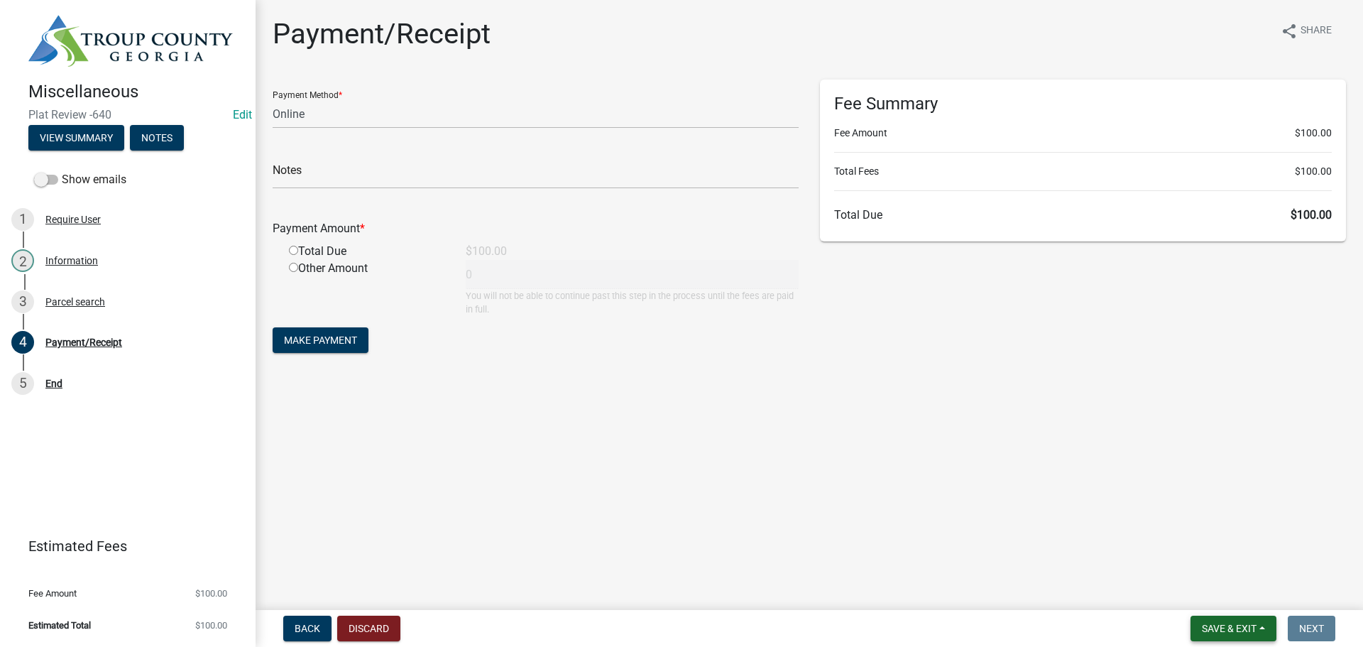
click at [1226, 634] on span "Save & Exit" at bounding box center [1229, 628] width 55 height 11
click at [1221, 592] on button "Save & Exit" at bounding box center [1220, 591] width 114 height 34
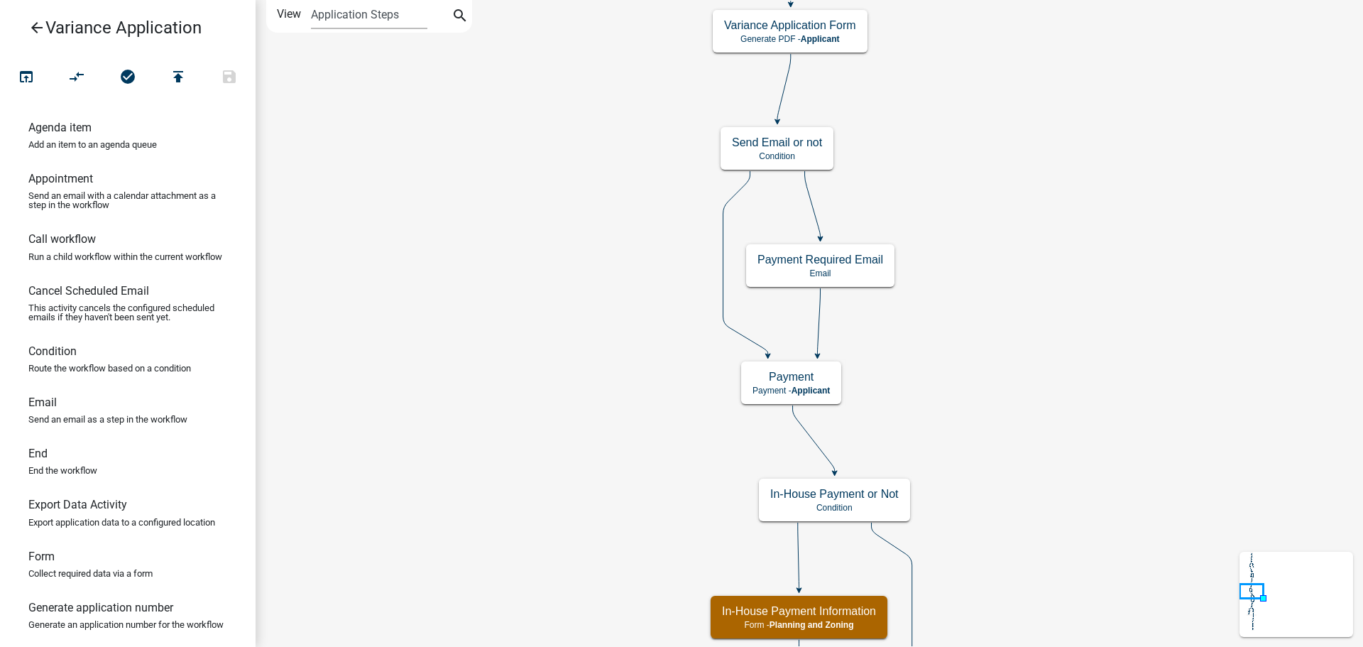
click at [40, 28] on icon "arrow_back" at bounding box center [36, 29] width 17 height 20
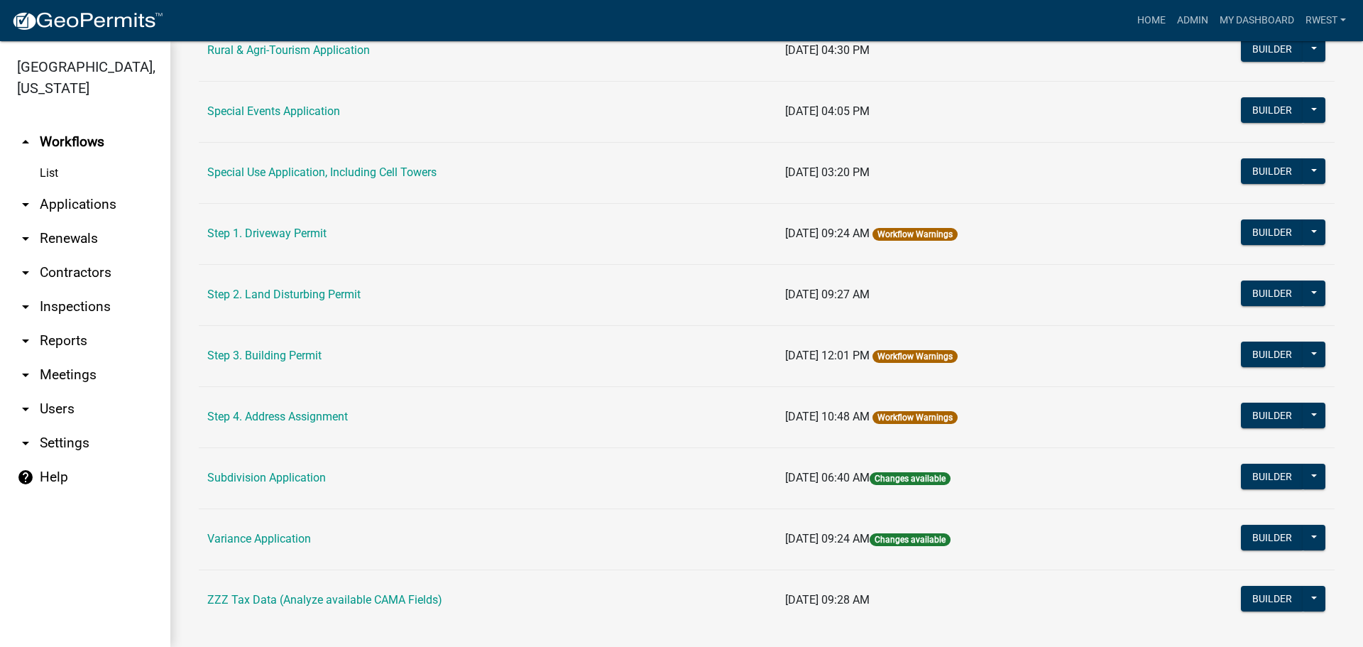
scroll to position [677, 0]
